Goal: Task Accomplishment & Management: Manage account settings

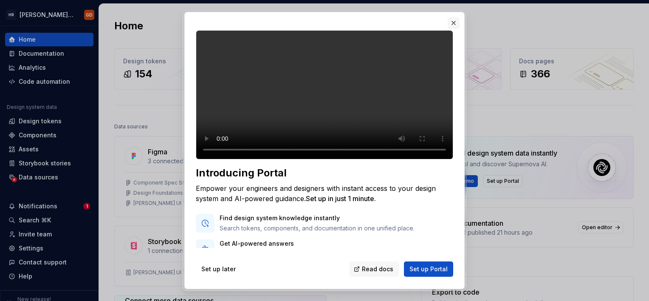
click at [453, 22] on button "button" at bounding box center [454, 23] width 12 height 12
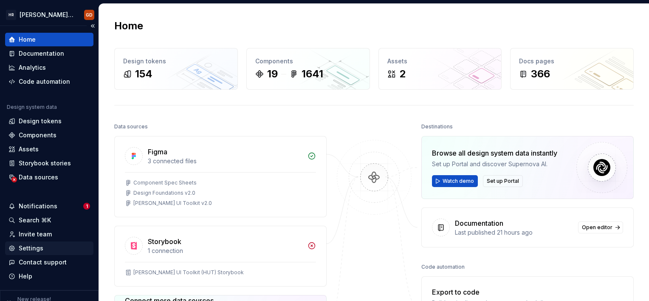
click at [39, 248] on div "Settings" at bounding box center [31, 248] width 25 height 8
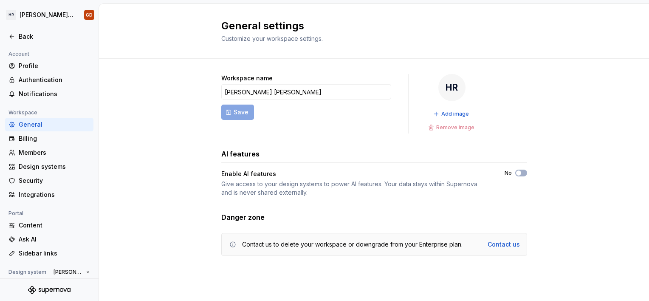
scroll to position [73, 0]
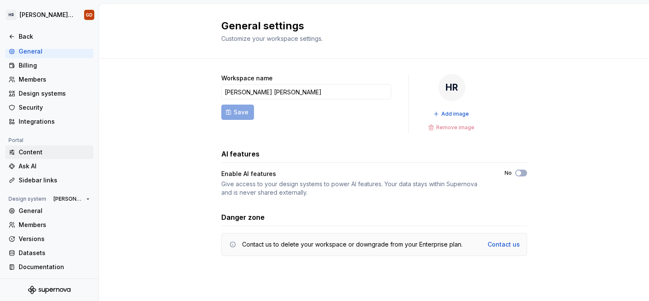
click at [37, 148] on div "Content" at bounding box center [54, 152] width 71 height 8
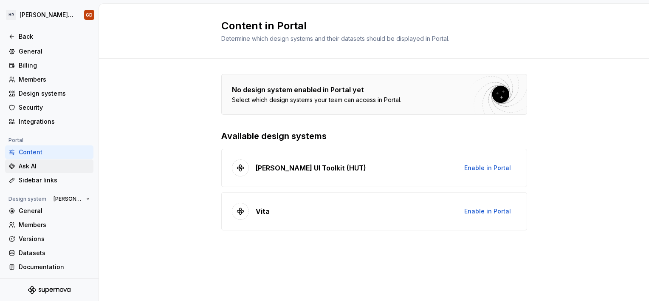
click at [53, 166] on div "Ask AI" at bounding box center [54, 166] width 71 height 8
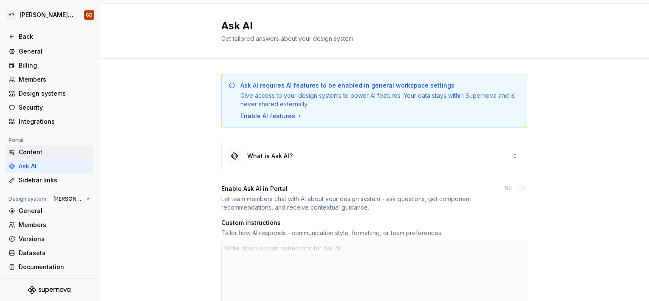
click at [31, 151] on div "Content" at bounding box center [54, 152] width 71 height 8
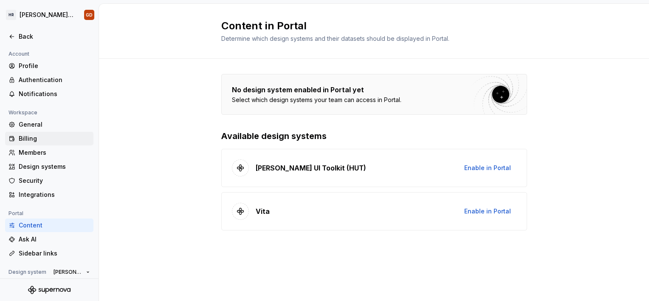
click at [42, 136] on div "Billing" at bounding box center [54, 138] width 71 height 8
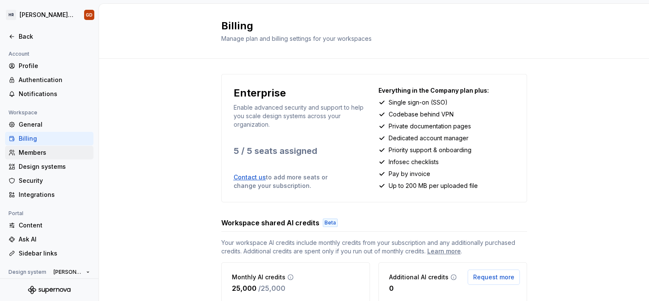
click at [45, 156] on div "Members" at bounding box center [54, 152] width 71 height 8
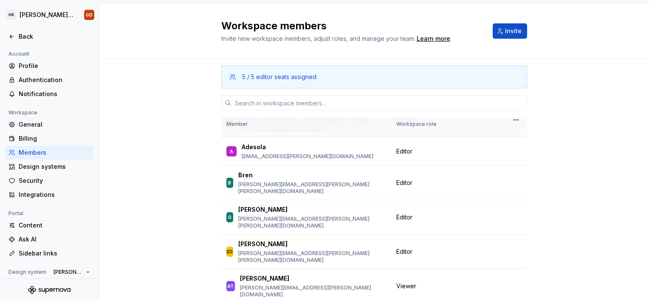
scroll to position [42, 0]
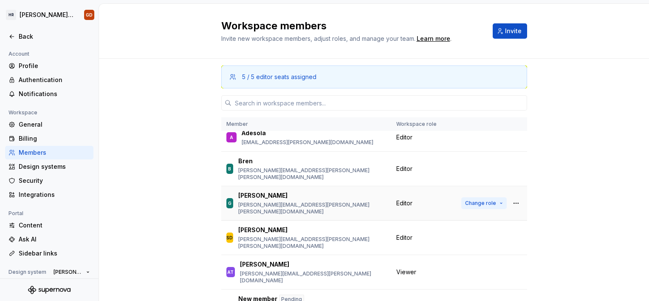
click at [473, 200] on span "Change role" at bounding box center [480, 203] width 31 height 7
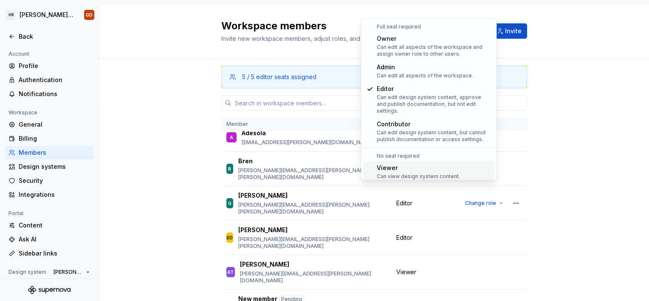
click at [422, 164] on div "Viewer" at bounding box center [418, 168] width 83 height 8
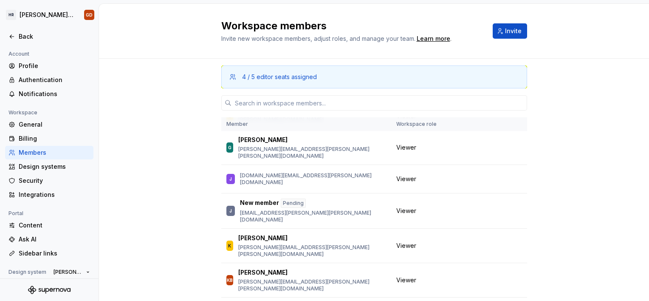
scroll to position [340, 0]
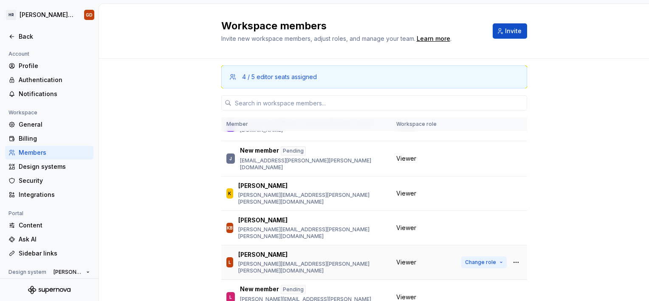
click at [465, 259] on span "Change role" at bounding box center [480, 262] width 31 height 7
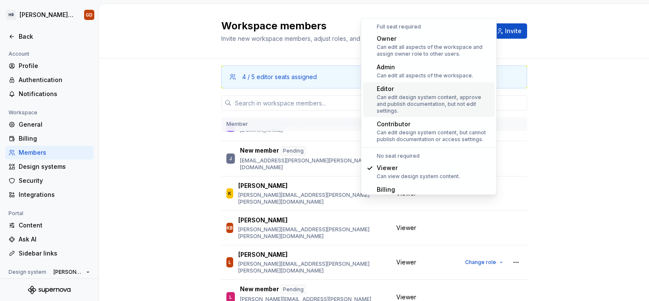
click at [414, 95] on div "Can edit design system content, approve and publish documentation, but not edit…" at bounding box center [434, 104] width 115 height 20
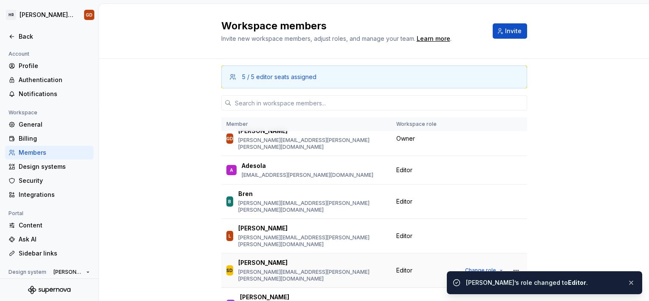
scroll to position [0, 0]
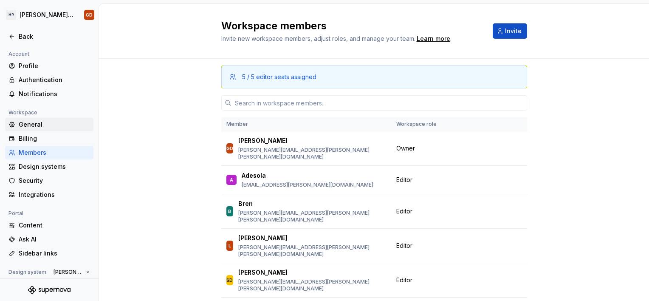
click at [32, 126] on div "General" at bounding box center [54, 124] width 71 height 8
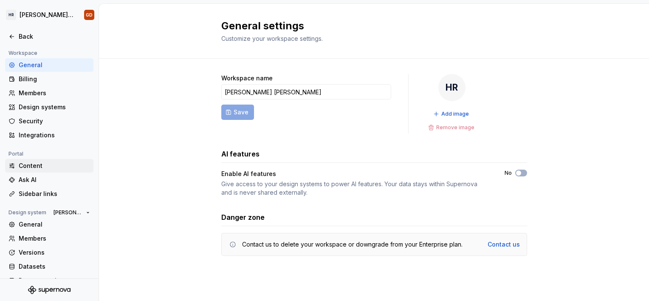
scroll to position [73, 0]
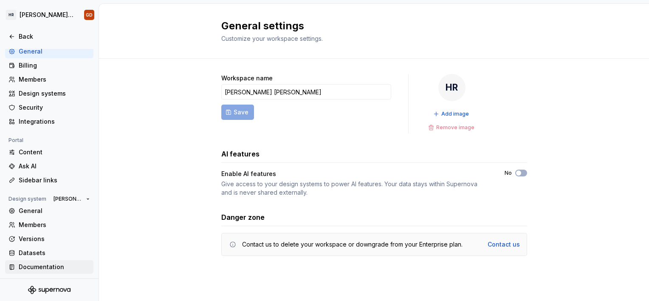
click at [57, 265] on div "Documentation" at bounding box center [54, 267] width 71 height 8
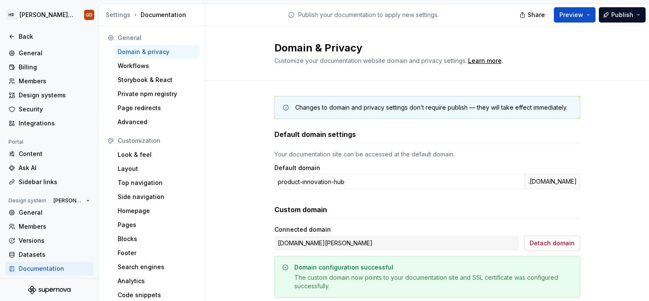
scroll to position [73, 0]
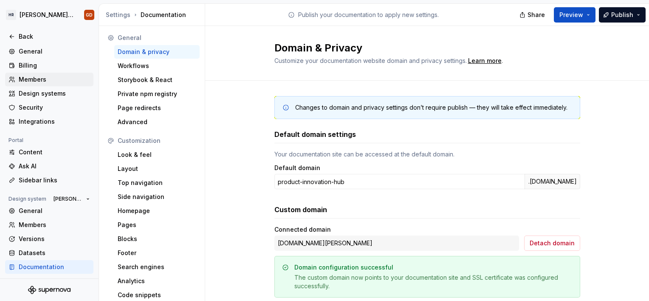
click at [41, 82] on div "Members" at bounding box center [54, 79] width 71 height 8
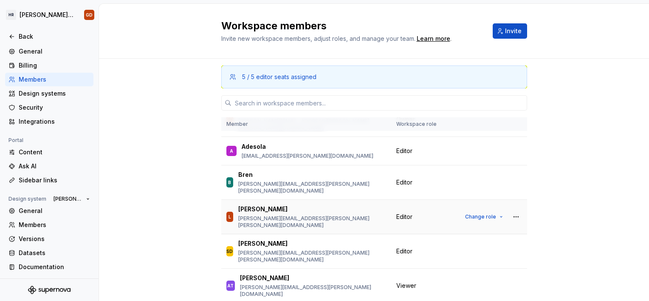
scroll to position [42, 0]
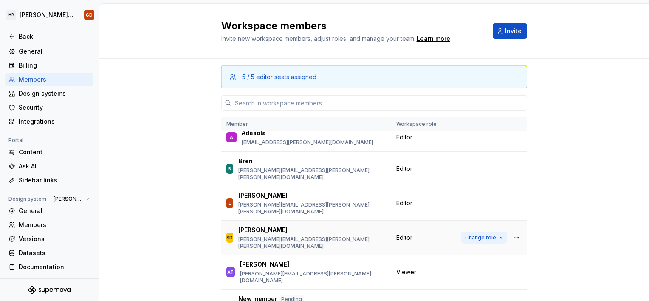
click at [489, 232] on button "Change role" at bounding box center [483, 238] width 45 height 12
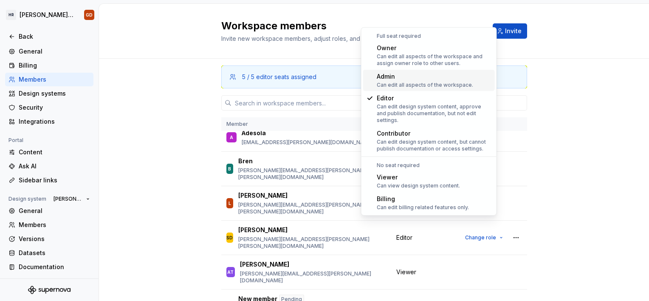
click at [447, 82] on div "Can edit all aspects of the workspace." at bounding box center [425, 85] width 96 height 7
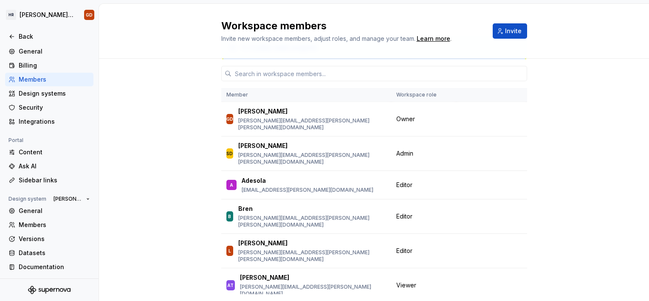
scroll to position [54, 0]
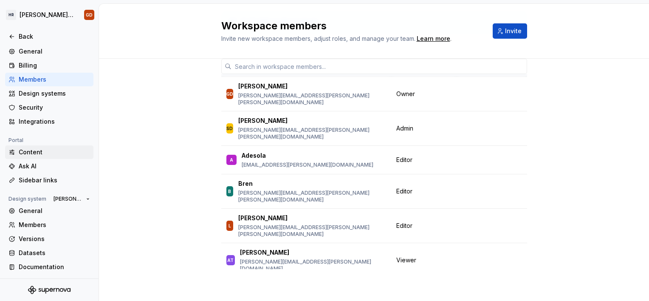
click at [38, 153] on div "Content" at bounding box center [54, 152] width 71 height 8
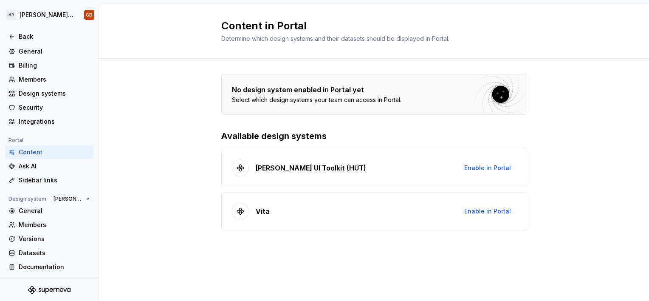
click at [321, 164] on p "[PERSON_NAME] UI Toolkit (HUT)" at bounding box center [311, 168] width 110 height 10
click at [501, 167] on span "Enable in Portal" at bounding box center [487, 168] width 47 height 8
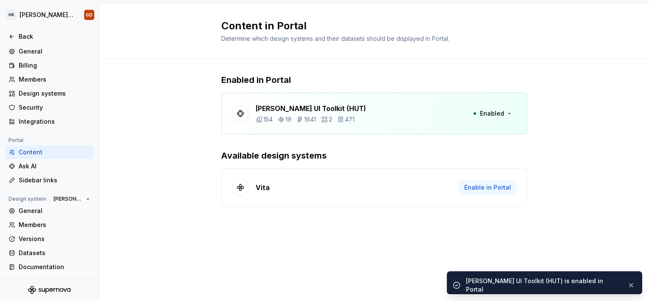
click at [479, 186] on span "Enable in Portal" at bounding box center [487, 187] width 47 height 8
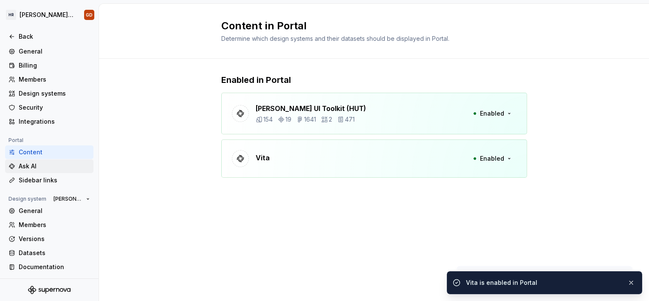
click at [46, 169] on div "Ask AI" at bounding box center [54, 166] width 71 height 8
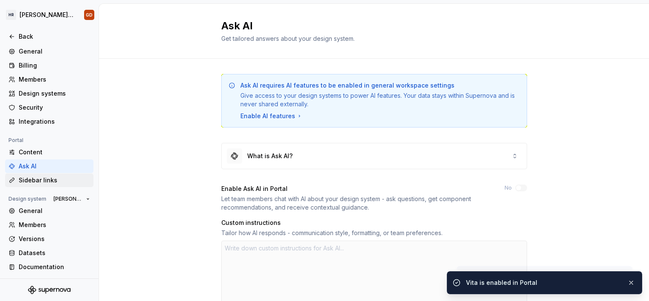
click at [46, 178] on div "Sidebar links" at bounding box center [54, 180] width 71 height 8
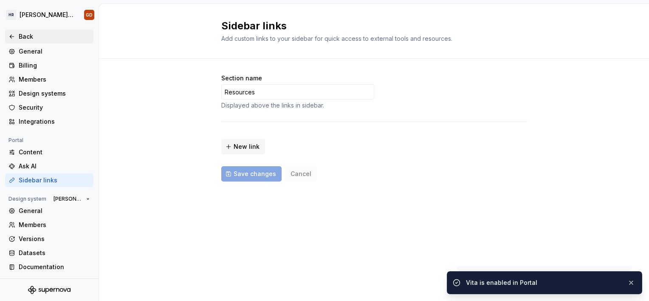
click at [27, 34] on div "Back" at bounding box center [54, 36] width 71 height 8
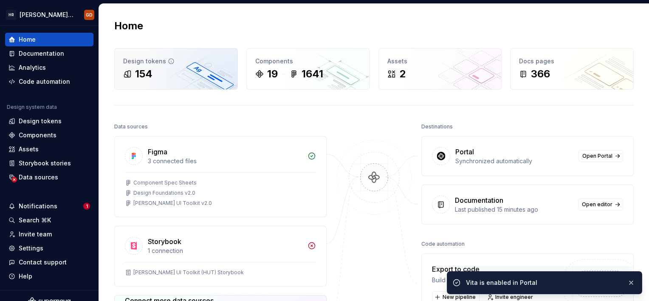
click at [165, 72] on div "154" at bounding box center [176, 74] width 106 height 14
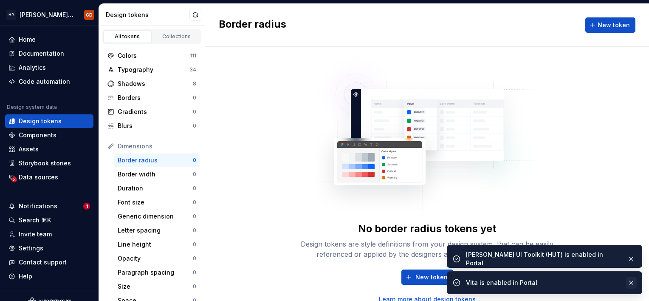
click at [630, 282] on button "button" at bounding box center [631, 283] width 11 height 12
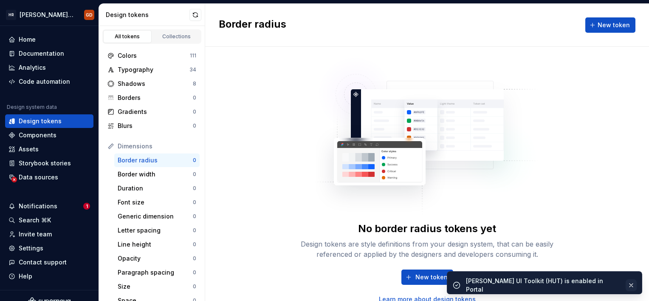
click at [631, 281] on button "button" at bounding box center [631, 285] width 11 height 12
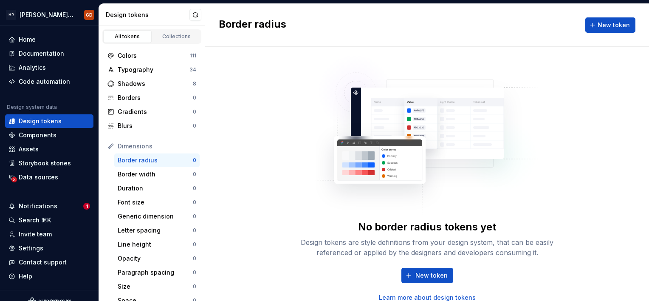
scroll to position [2, 0]
click at [57, 37] on div "Home" at bounding box center [49, 39] width 82 height 8
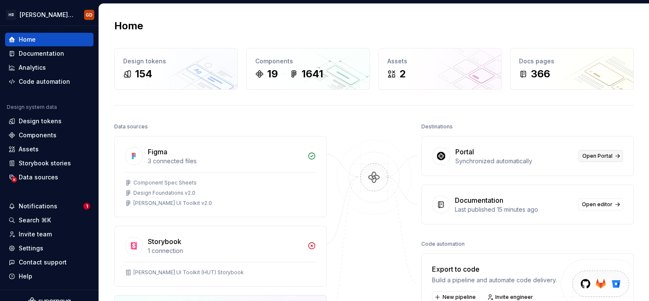
click at [611, 154] on link "Open Portal" at bounding box center [601, 156] width 45 height 12
click at [38, 51] on div "Documentation" at bounding box center [41, 53] width 45 height 8
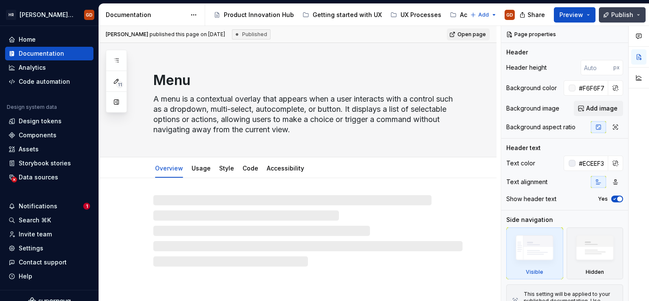
click at [617, 17] on span "Publish" at bounding box center [622, 15] width 22 height 8
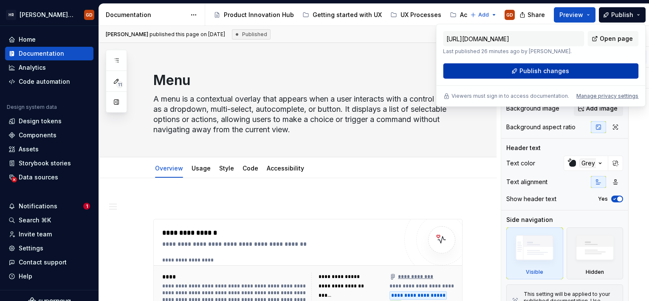
click at [566, 70] on span "Publish changes" at bounding box center [545, 71] width 50 height 8
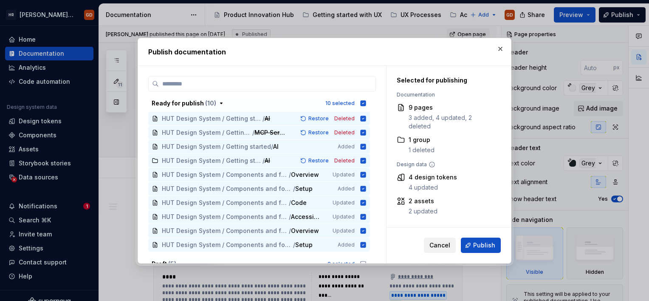
click at [450, 245] on span "Cancel" at bounding box center [440, 245] width 21 height 8
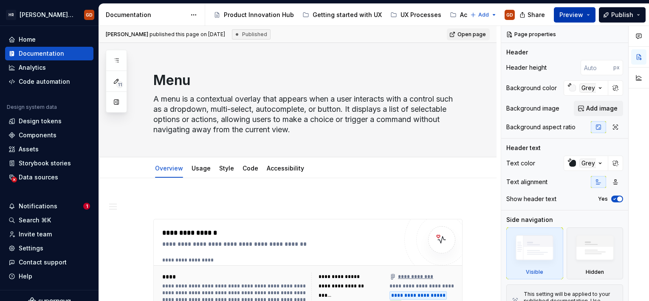
click at [580, 11] on span "Preview" at bounding box center [572, 15] width 24 height 8
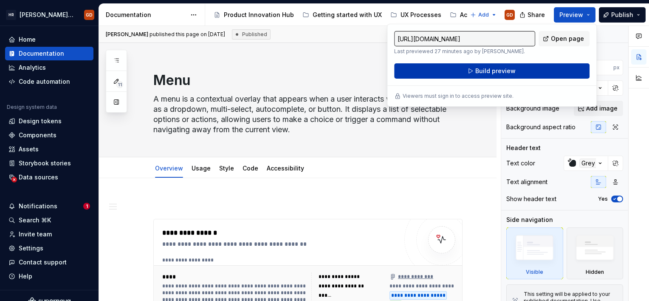
click at [516, 71] on button "Build preview" at bounding box center [491, 70] width 195 height 15
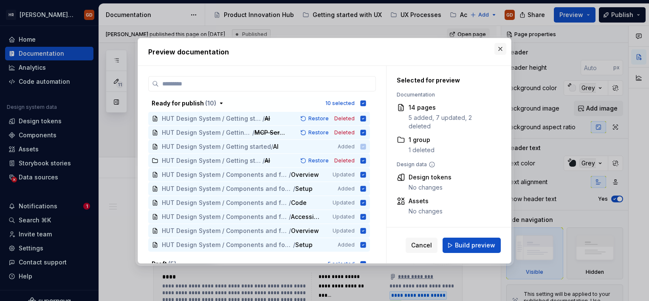
click at [499, 49] on button "button" at bounding box center [501, 49] width 12 height 12
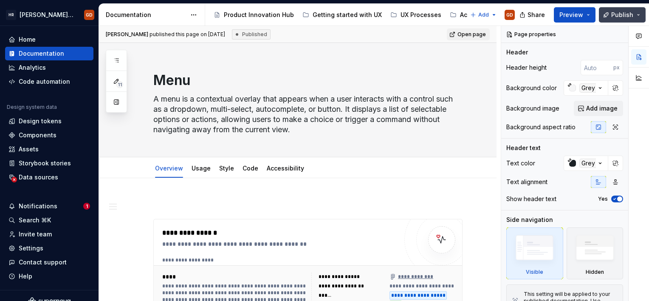
click at [628, 13] on span "Publish" at bounding box center [622, 15] width 22 height 8
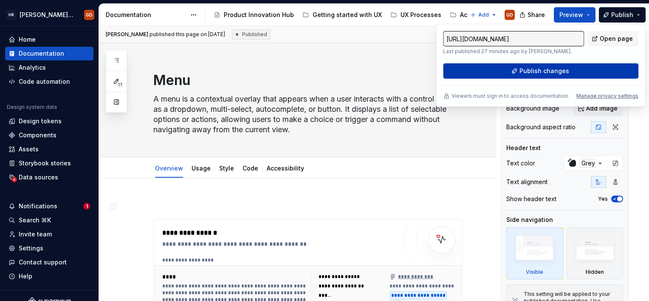
drag, startPoint x: 628, startPoint y: 13, endPoint x: 573, endPoint y: 66, distance: 76.6
click at [573, 66] on button "Publish changes" at bounding box center [540, 70] width 195 height 15
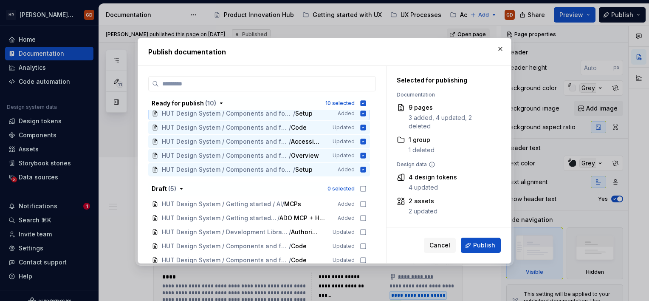
scroll to position [79, 0]
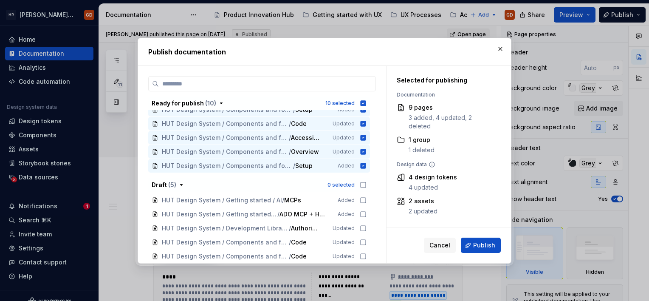
drag, startPoint x: 419, startPoint y: 211, endPoint x: 419, endPoint y: 203, distance: 8.1
click at [419, 211] on div "2 updated" at bounding box center [423, 211] width 29 height 8
click at [418, 201] on div "2 assets" at bounding box center [423, 201] width 29 height 8
click at [420, 181] on div "4 design tokens 4 updated" at bounding box center [433, 182] width 48 height 19
click at [422, 175] on div "4 design tokens" at bounding box center [433, 177] width 48 height 8
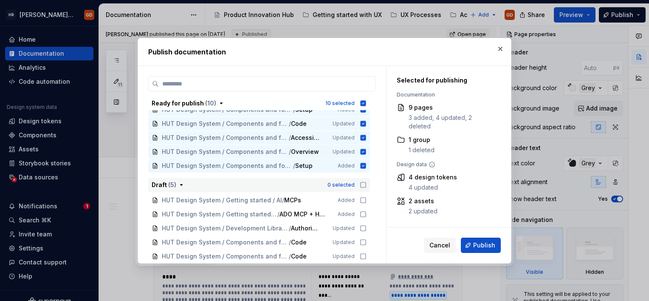
scroll to position [0, 0]
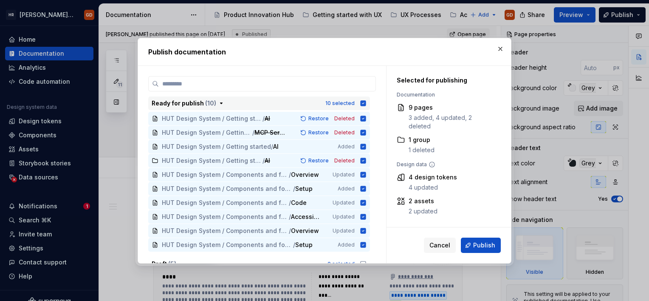
click at [218, 103] on icon "button" at bounding box center [221, 103] width 7 height 7
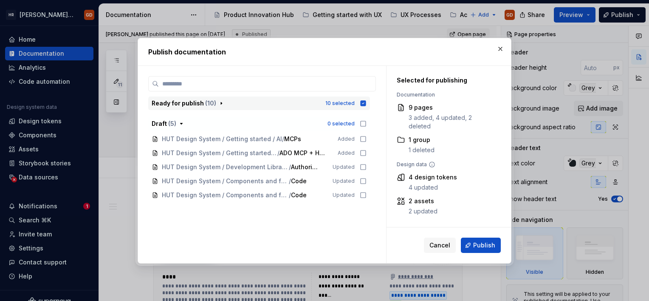
click at [218, 103] on icon "button" at bounding box center [221, 103] width 7 height 7
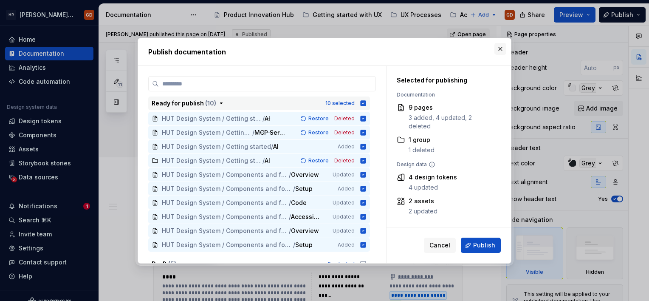
click at [498, 48] on button "button" at bounding box center [501, 49] width 12 height 12
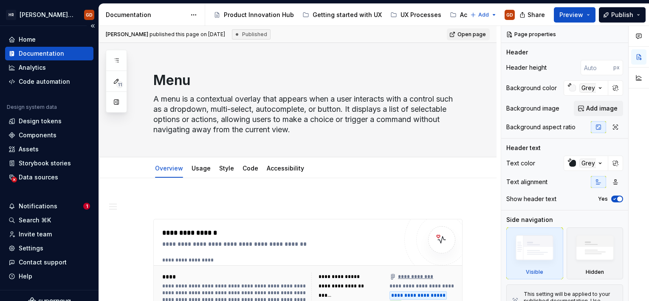
click at [29, 197] on div "Home Documentation Analytics Code automation Design system data Design tokens C…" at bounding box center [49, 158] width 99 height 264
click at [42, 207] on div "Notifications" at bounding box center [38, 206] width 39 height 8
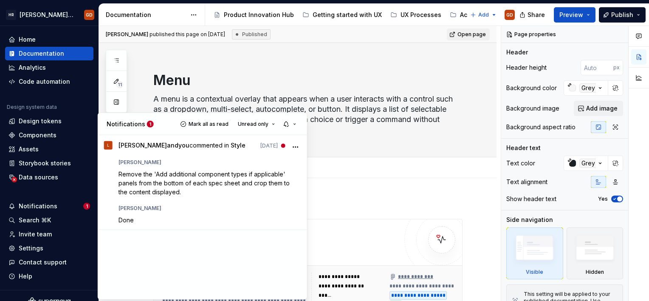
click at [382, 222] on html "HR Hymans UI Toolkit (HUT) GD Home Documentation Analytics Code automation Desi…" at bounding box center [324, 150] width 649 height 301
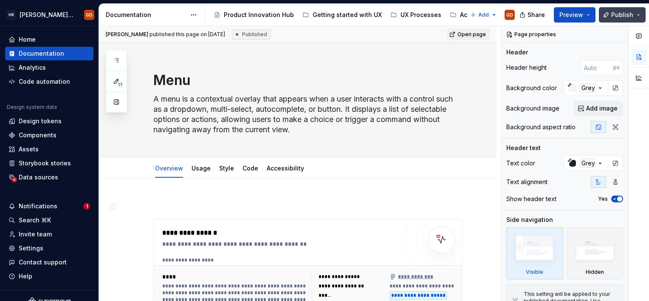
click at [627, 13] on span "Publish" at bounding box center [622, 15] width 22 height 8
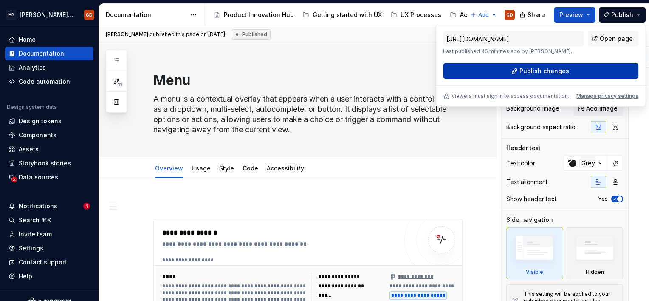
click at [524, 65] on button "Publish changes" at bounding box center [540, 70] width 195 height 15
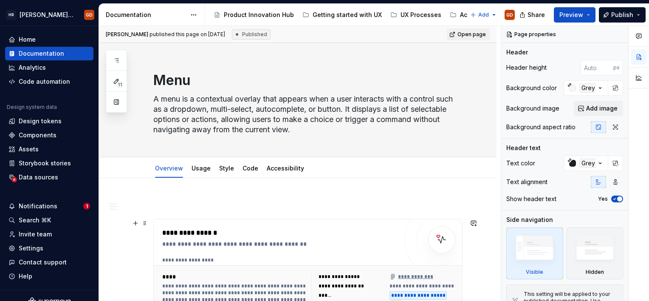
drag, startPoint x: 126, startPoint y: 20, endPoint x: 485, endPoint y: 232, distance: 416.4
click at [575, 12] on span "Preview" at bounding box center [572, 15] width 24 height 8
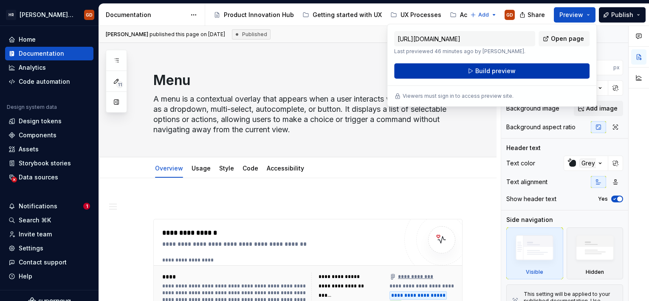
drag, startPoint x: 575, startPoint y: 12, endPoint x: 547, endPoint y: 72, distance: 66.3
click at [547, 72] on button "Build preview" at bounding box center [491, 70] width 195 height 15
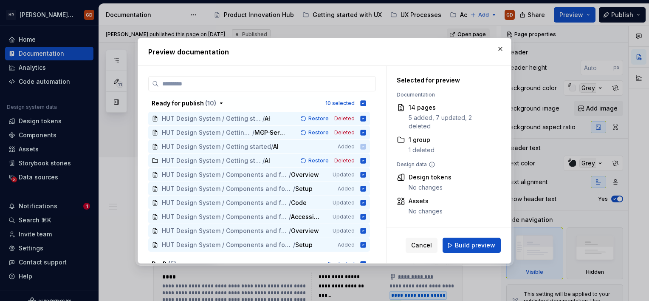
click at [500, 48] on button "button" at bounding box center [501, 49] width 12 height 12
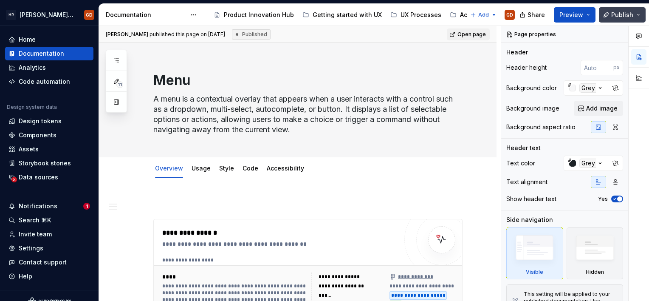
click at [610, 15] on button "Publish" at bounding box center [622, 14] width 47 height 15
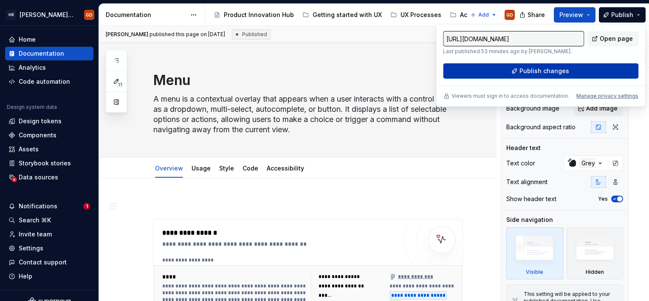
drag, startPoint x: 610, startPoint y: 15, endPoint x: 569, endPoint y: 70, distance: 67.7
click at [569, 70] on button "Publish changes" at bounding box center [540, 70] width 195 height 15
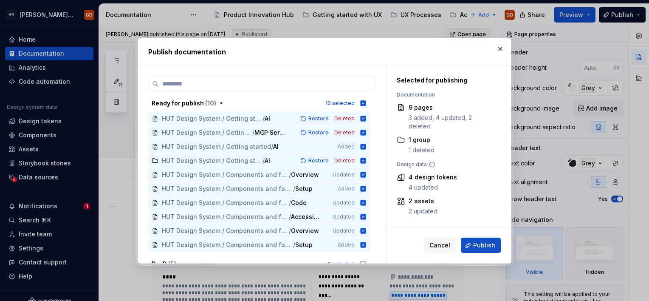
click at [481, 243] on span "Publish" at bounding box center [484, 245] width 22 height 8
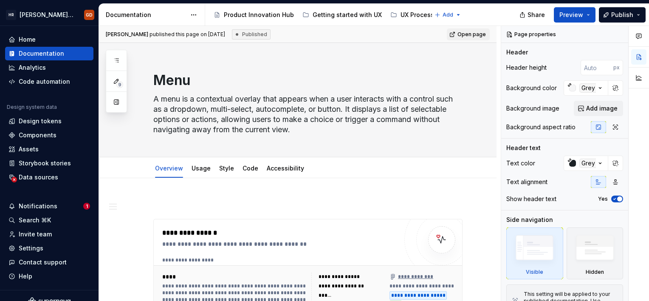
type textarea "*"
